Goal: Task Accomplishment & Management: Manage account settings

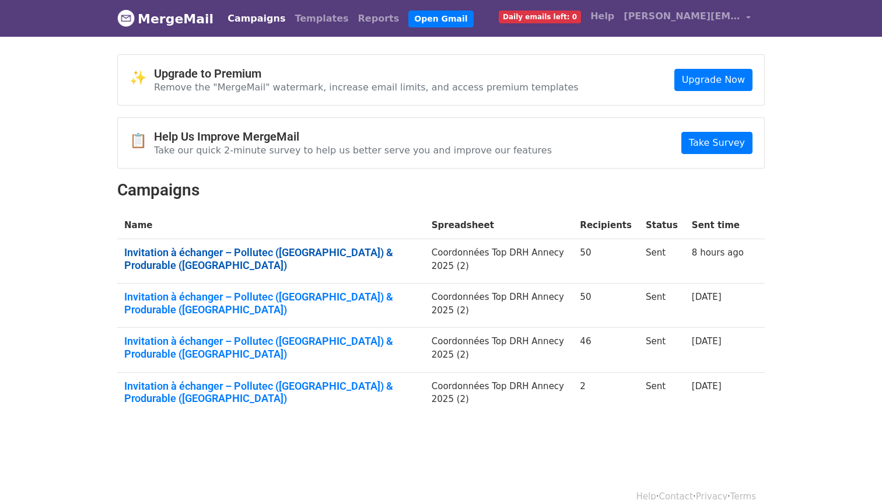
click at [341, 254] on link "Invitation à échanger – Pollutec (Lyon) & Produrable (Paris)" at bounding box center [270, 258] width 293 height 25
click at [340, 284] on td "Invitation à échanger – Pollutec (Lyon) & Produrable (Paris)" at bounding box center [270, 306] width 307 height 44
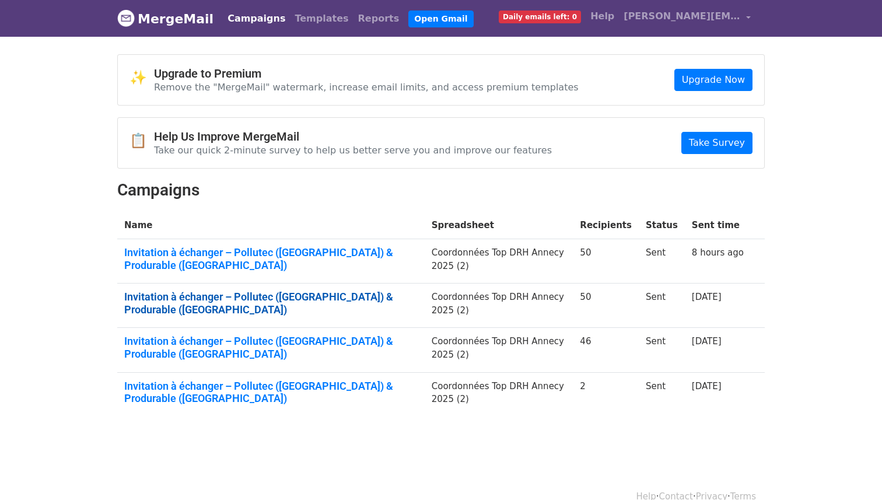
click at [340, 291] on link "Invitation à échanger – Pollutec (Lyon) & Produrable (Paris)" at bounding box center [270, 303] width 293 height 25
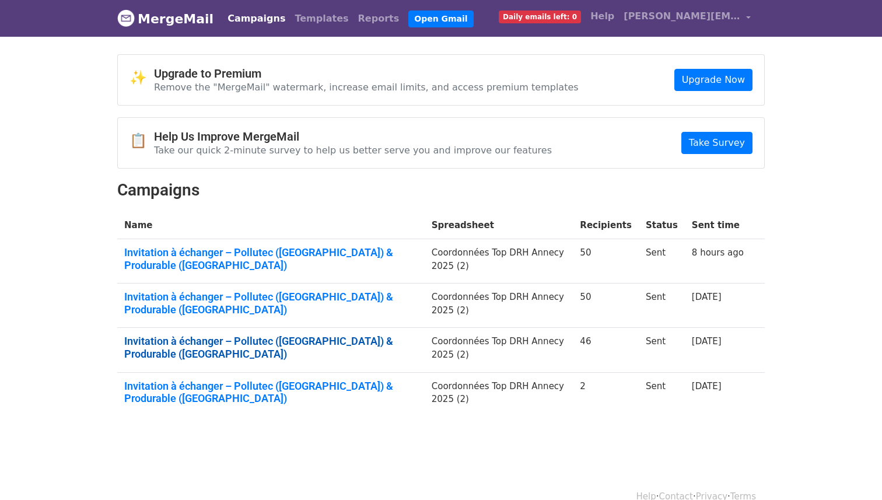
click at [340, 335] on link "Invitation à échanger – Pollutec (Lyon) & Produrable (Paris)" at bounding box center [270, 347] width 293 height 25
click at [340, 372] on td "Invitation à échanger – Pollutec (Lyon) & Produrable (Paris)" at bounding box center [270, 394] width 307 height 44
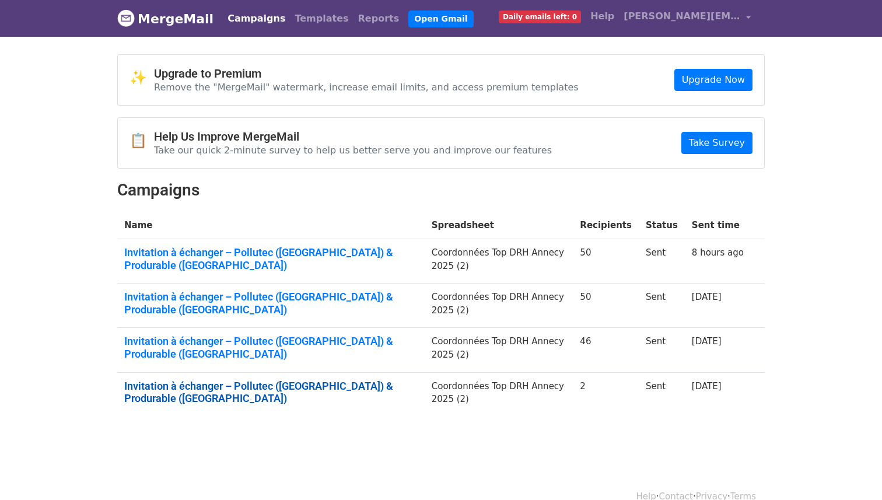
click at [340, 380] on link "Invitation à échanger – Pollutec (Lyon) & Produrable (Paris)" at bounding box center [270, 392] width 293 height 25
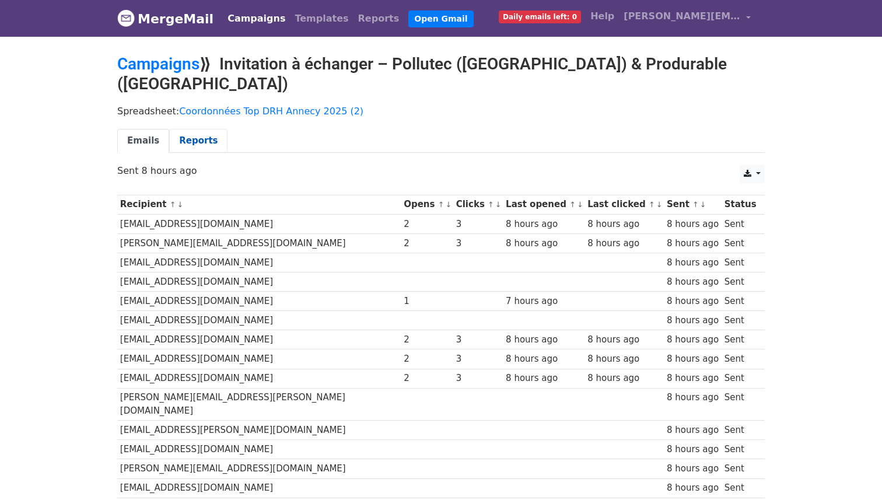
click at [181, 129] on link "Reports" at bounding box center [198, 141] width 58 height 24
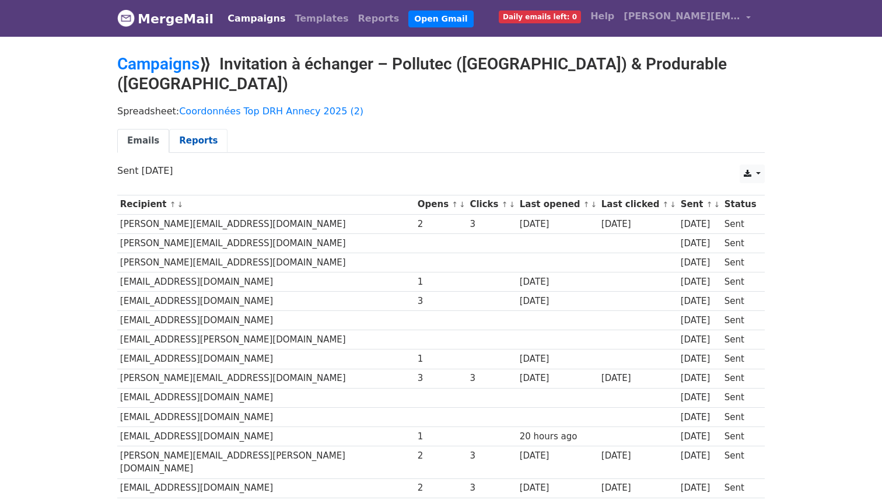
click at [183, 129] on link "Reports" at bounding box center [198, 141] width 58 height 24
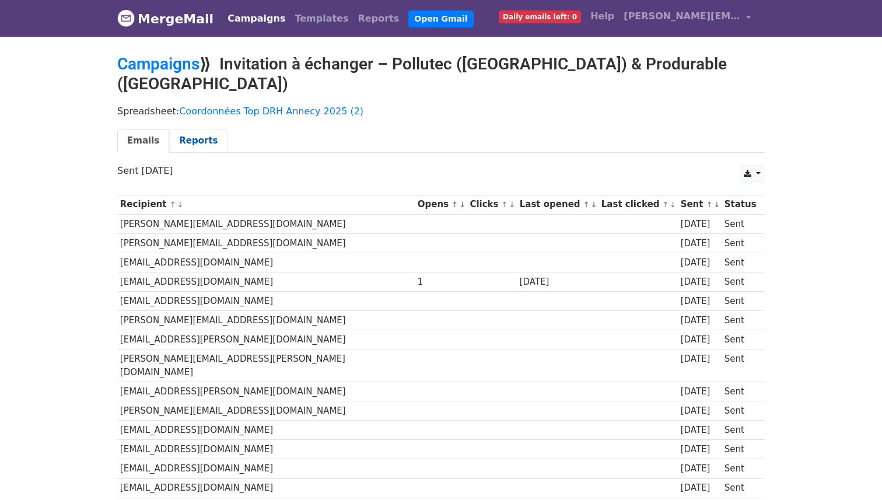
click at [198, 129] on link "Reports" at bounding box center [198, 141] width 58 height 24
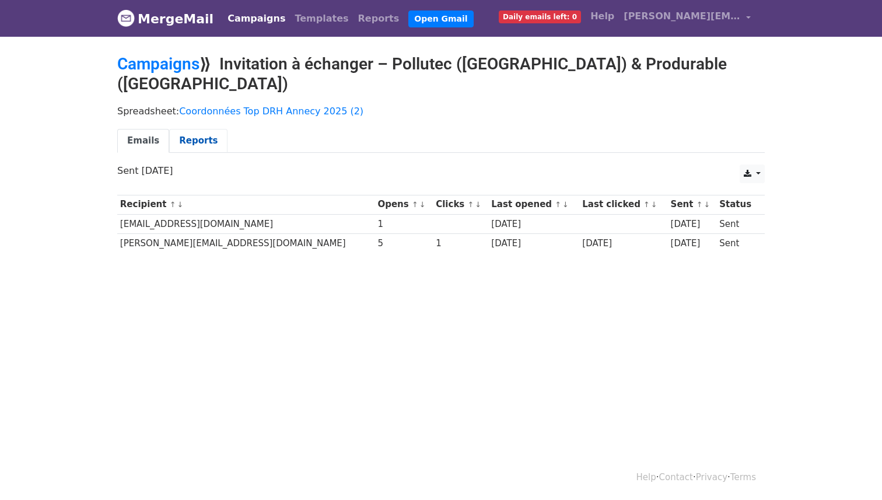
click at [191, 129] on link "Reports" at bounding box center [198, 141] width 58 height 24
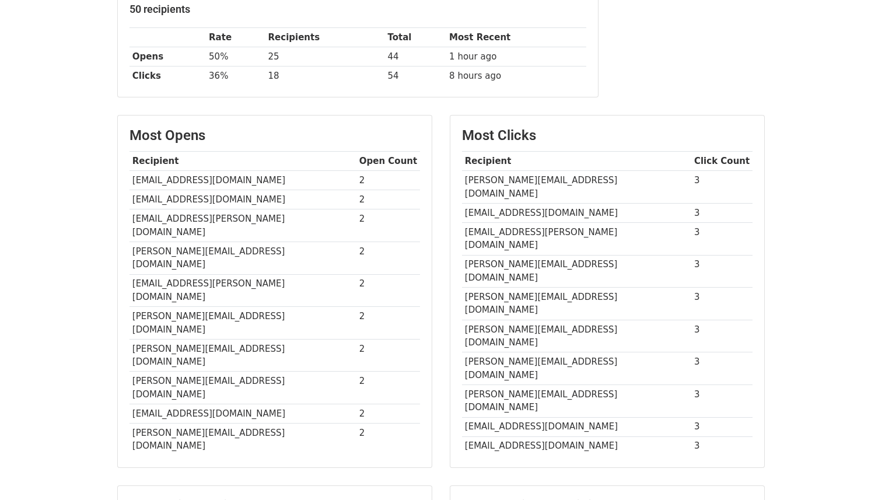
scroll to position [198, 0]
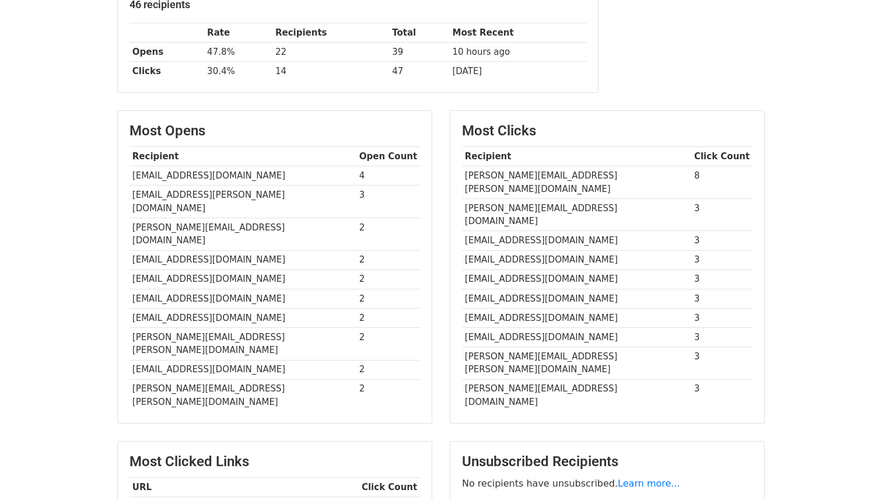
scroll to position [207, 0]
